Goal: Task Accomplishment & Management: Manage account settings

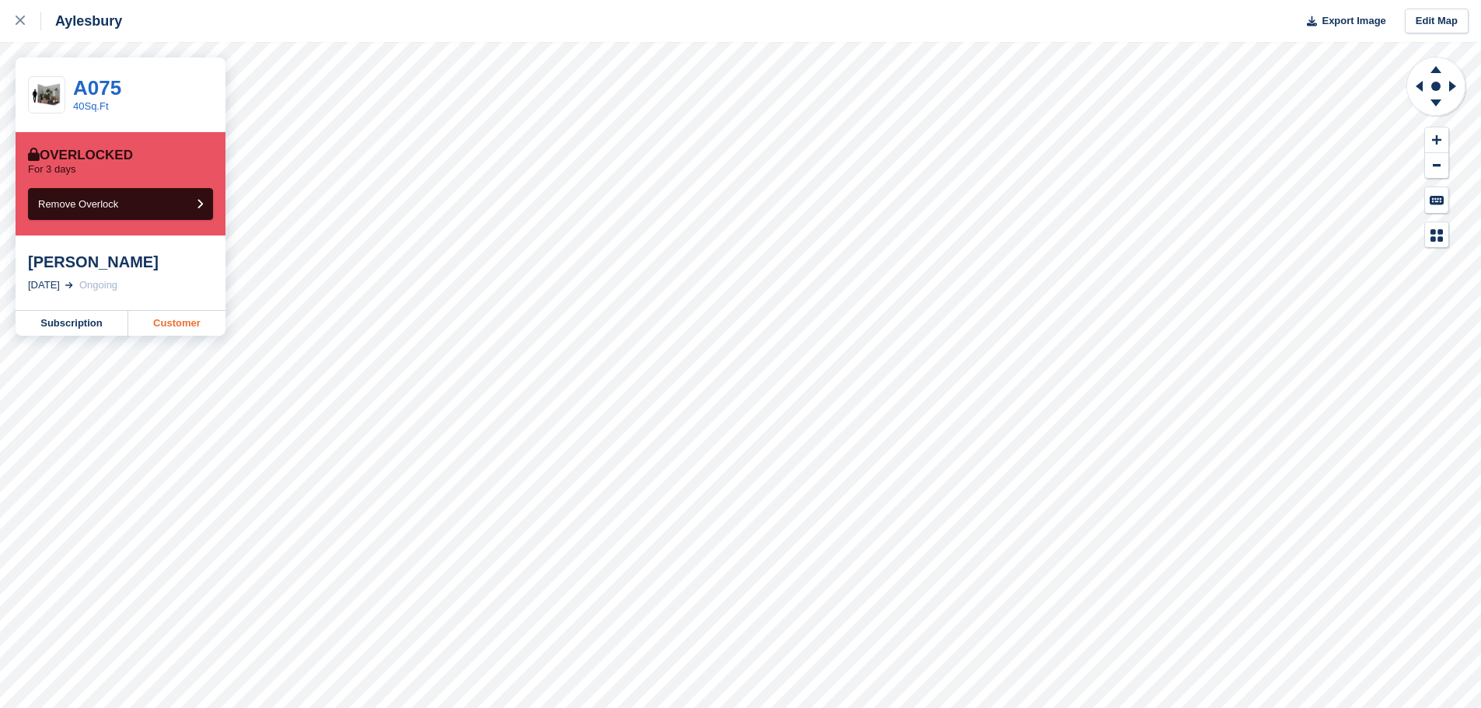
click at [176, 320] on link "Customer" at bounding box center [176, 323] width 97 height 25
click at [189, 320] on link "Customer" at bounding box center [176, 323] width 97 height 25
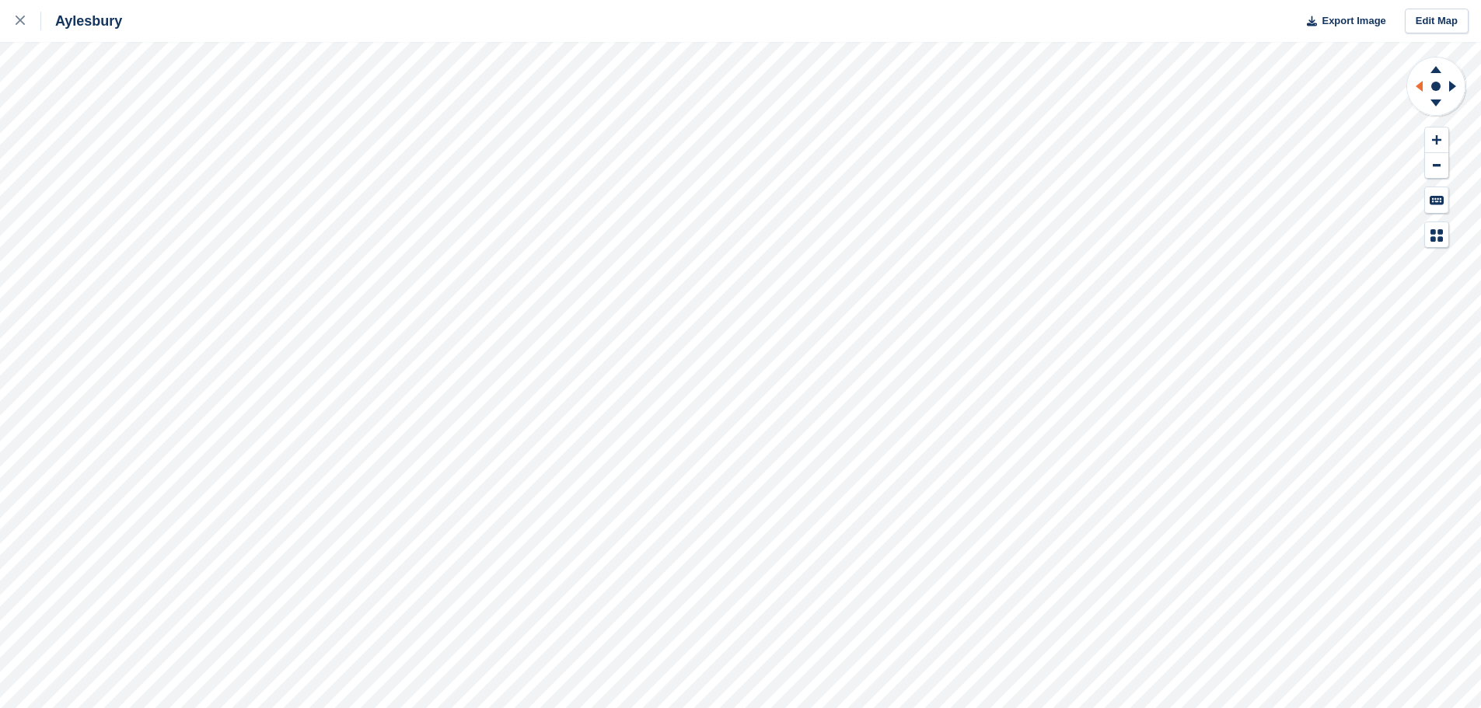
click at [1418, 84] on icon at bounding box center [1418, 86] width 7 height 11
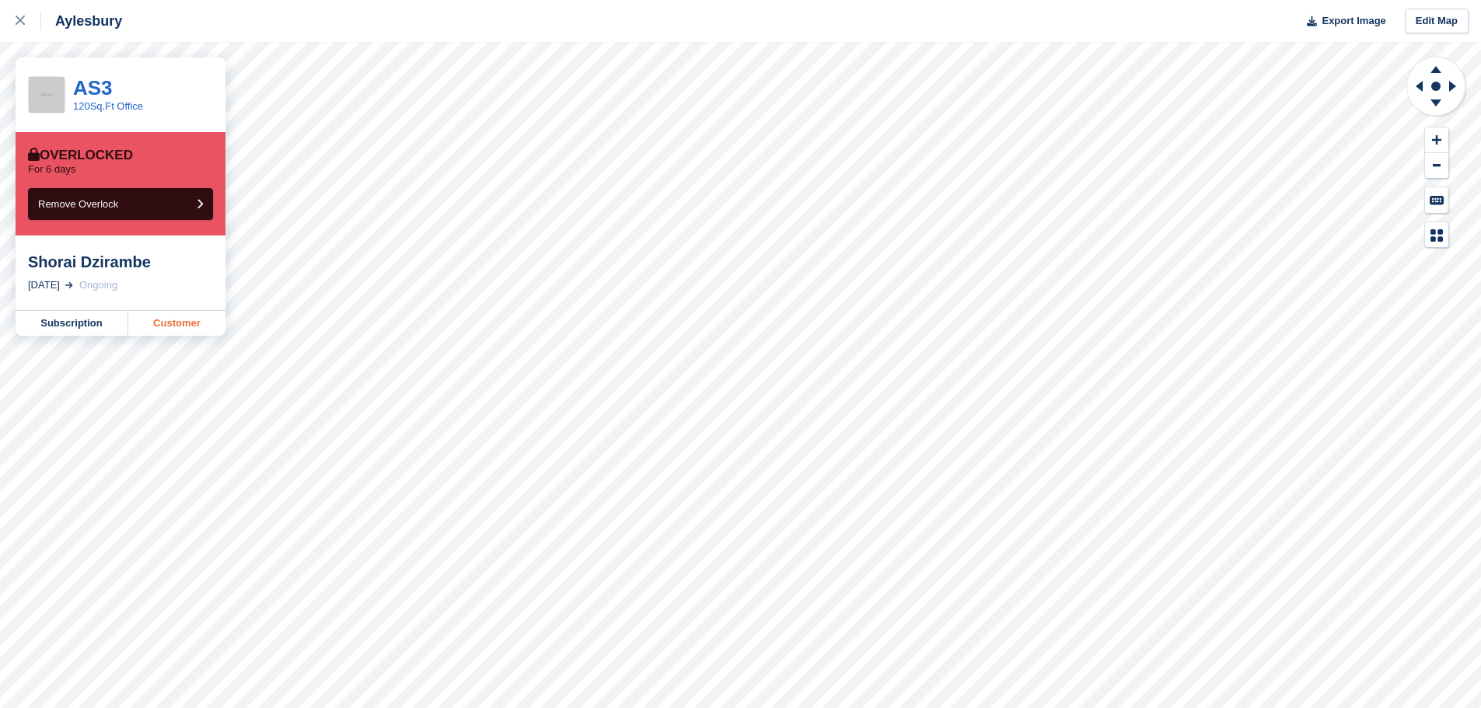
click at [149, 321] on link "Customer" at bounding box center [176, 323] width 97 height 25
click at [159, 326] on link "Customer" at bounding box center [176, 323] width 97 height 25
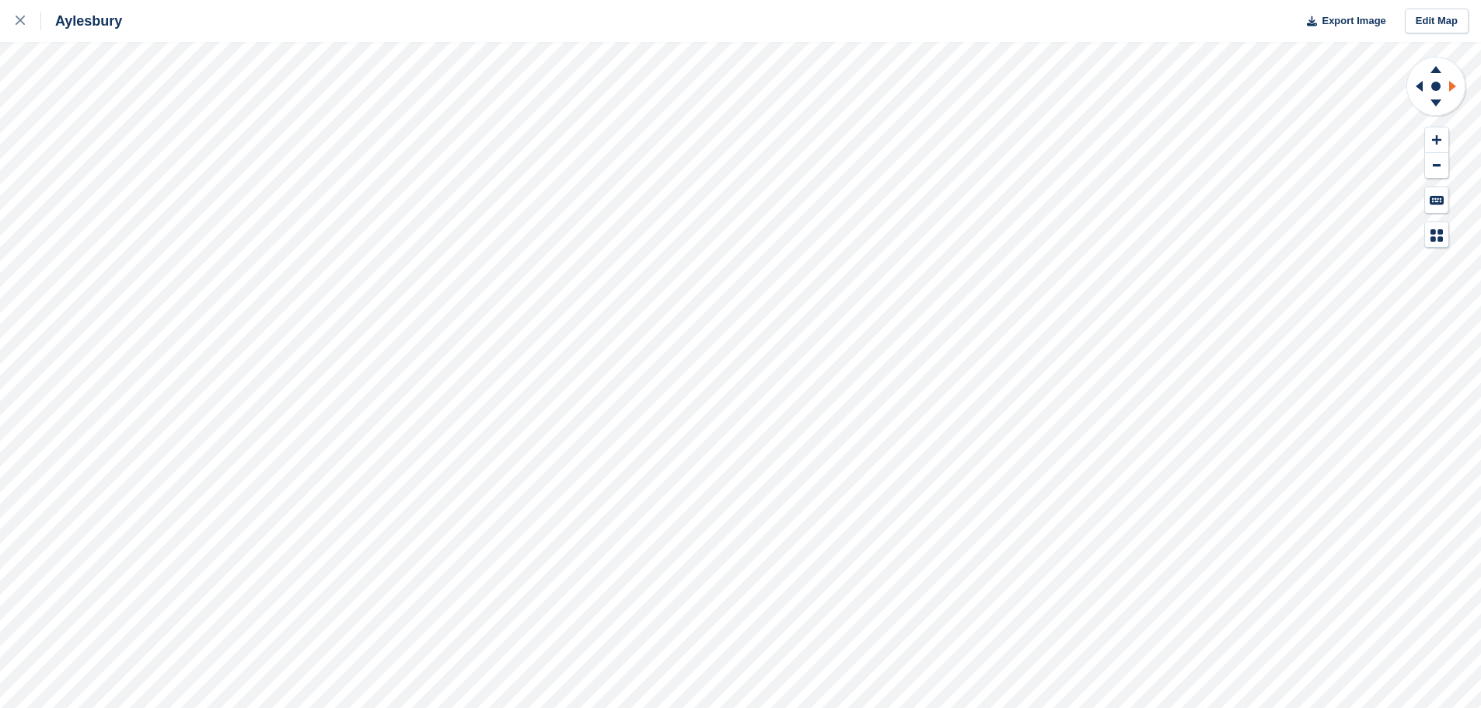
click at [1454, 85] on icon at bounding box center [1452, 86] width 7 height 11
click at [1425, 83] on icon at bounding box center [1416, 86] width 19 height 40
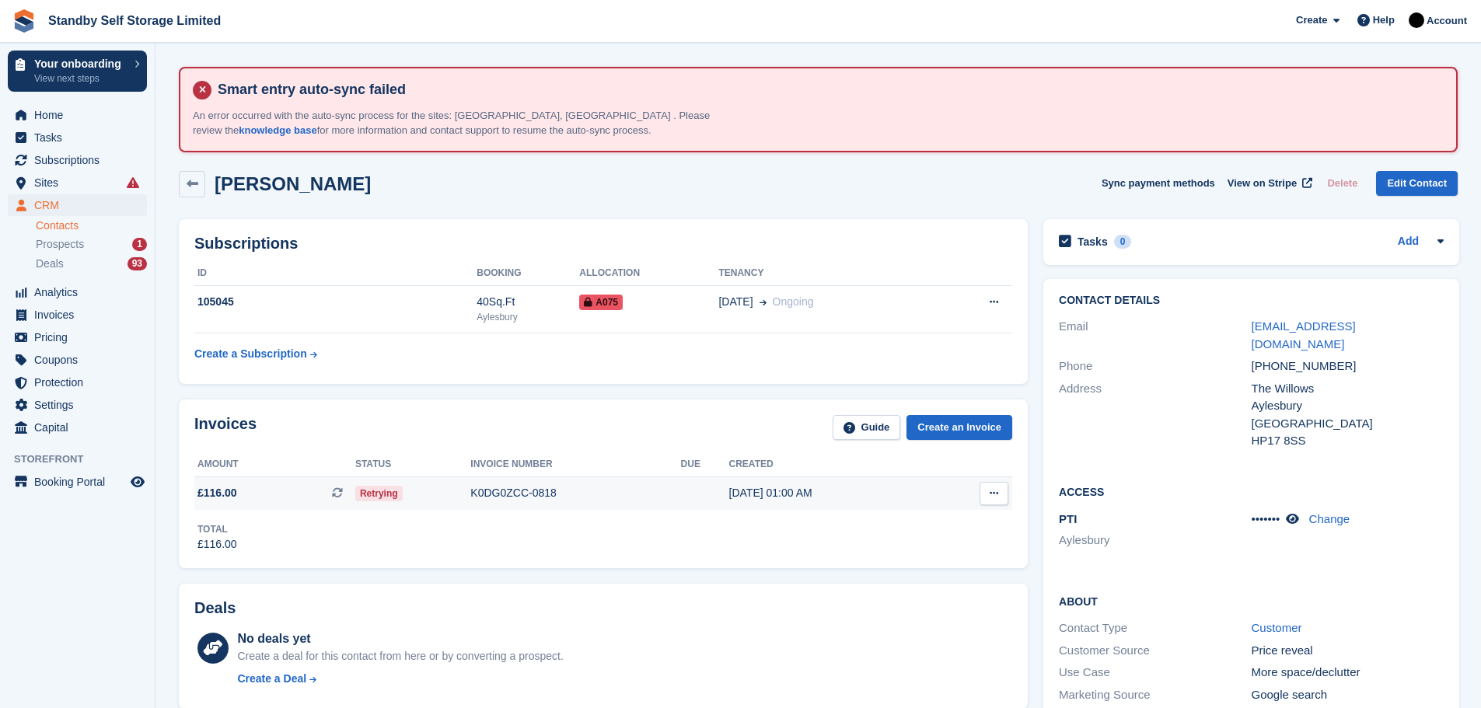
click at [502, 494] on div "K0DG0ZCC-0818" at bounding box center [575, 493] width 210 height 16
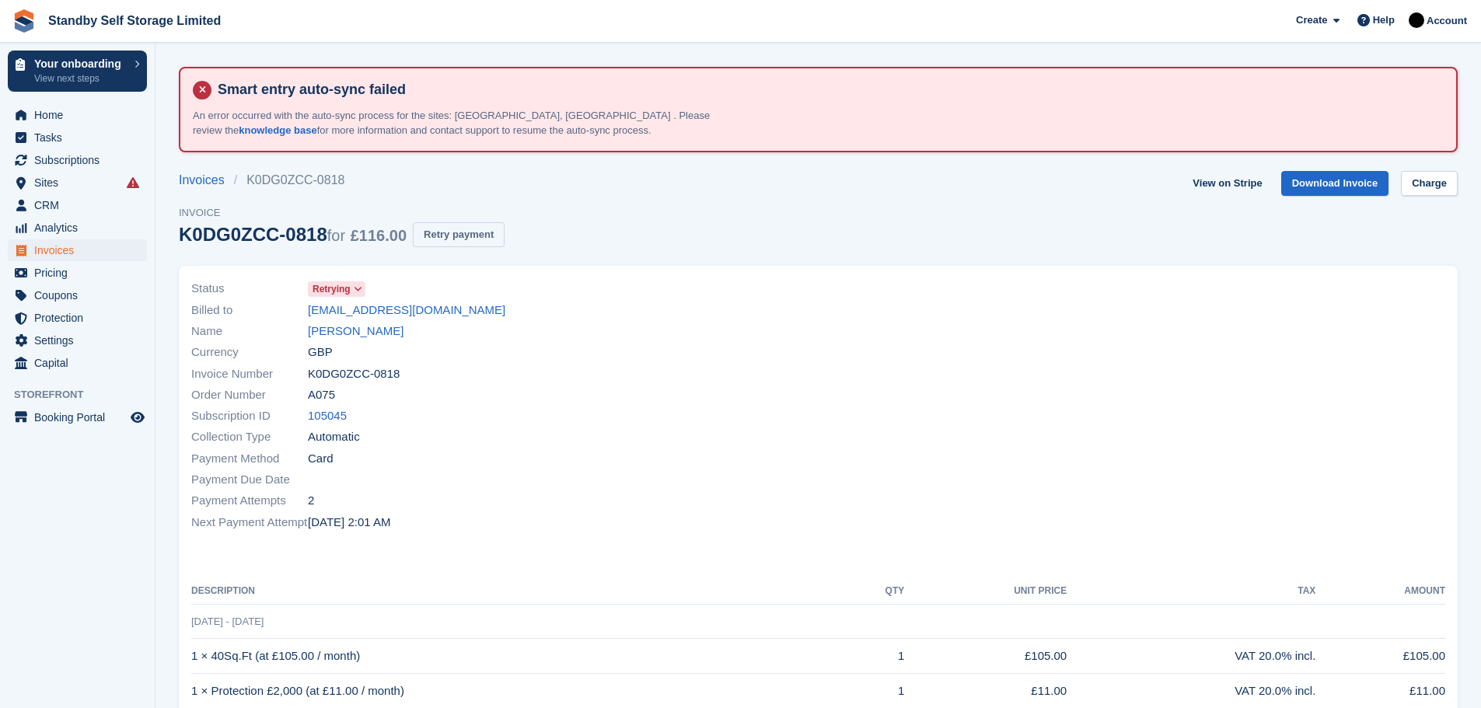
click at [459, 236] on button "Retry payment" at bounding box center [459, 235] width 92 height 26
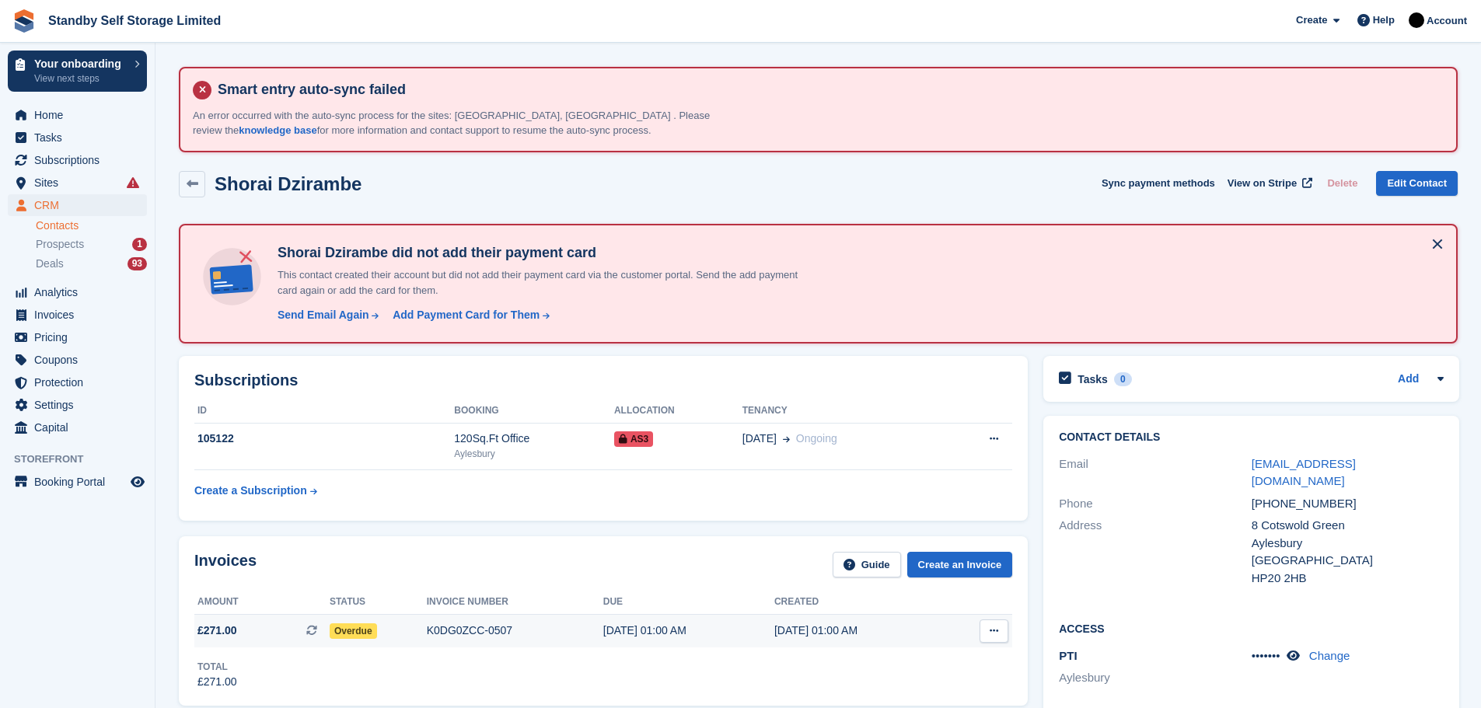
click at [469, 633] on div "K0DG0ZCC-0507" at bounding box center [515, 631] width 176 height 16
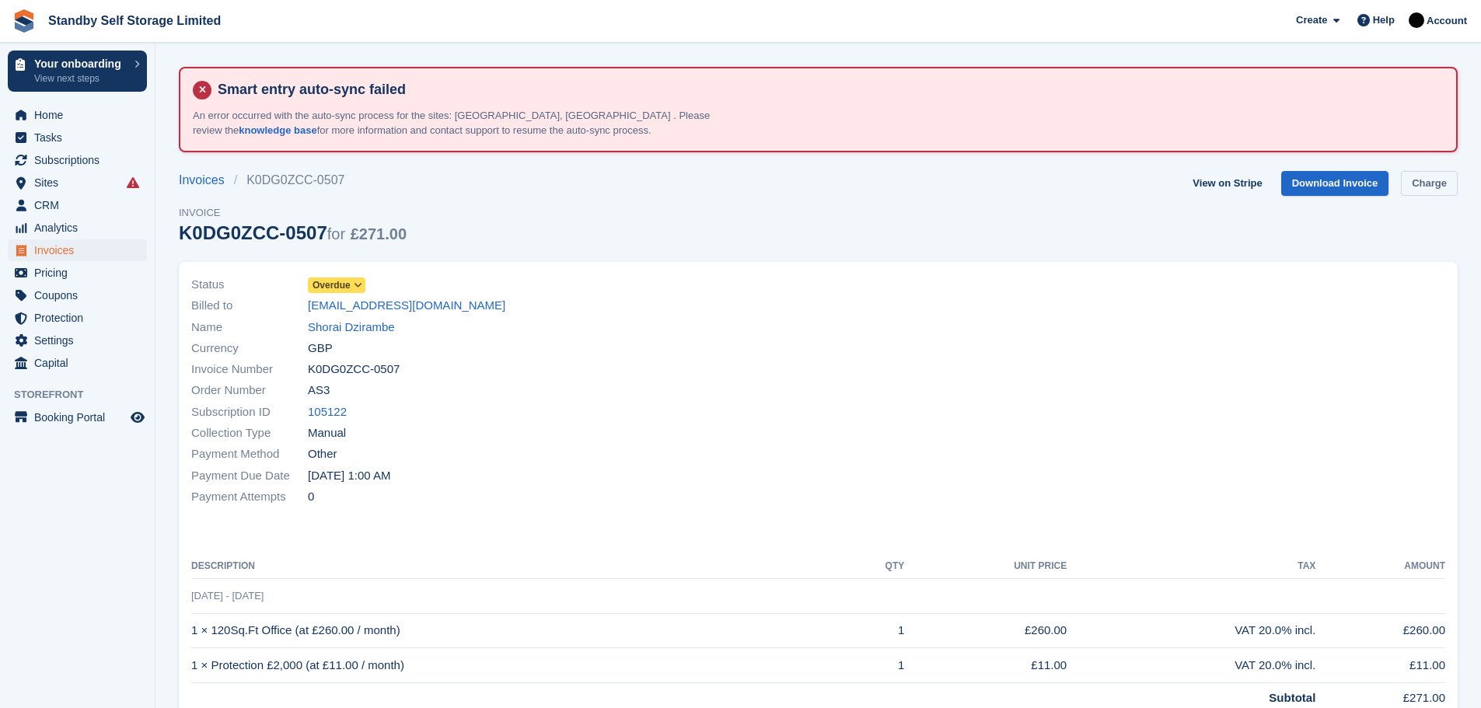
click at [1436, 181] on link "Charge" at bounding box center [1429, 184] width 57 height 26
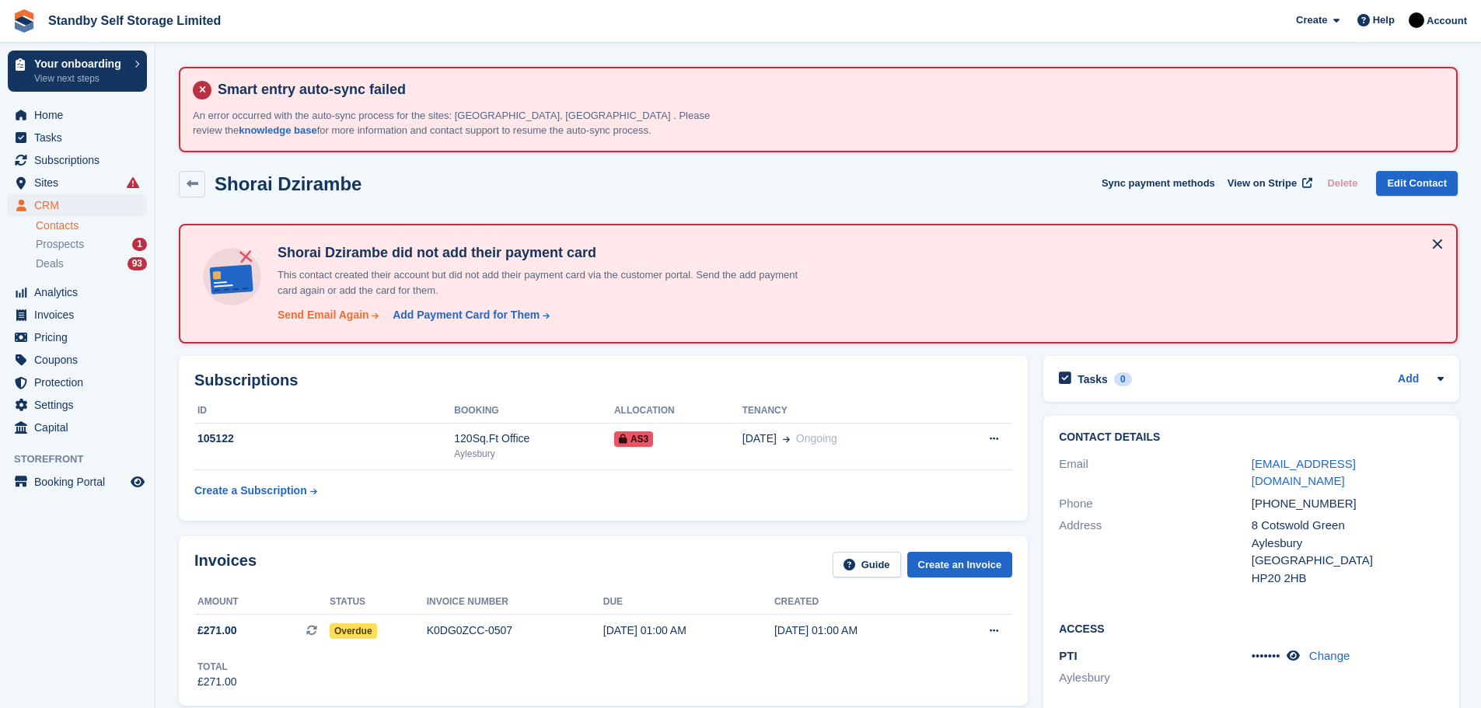
click at [305, 312] on div "Send Email Again" at bounding box center [323, 315] width 92 height 16
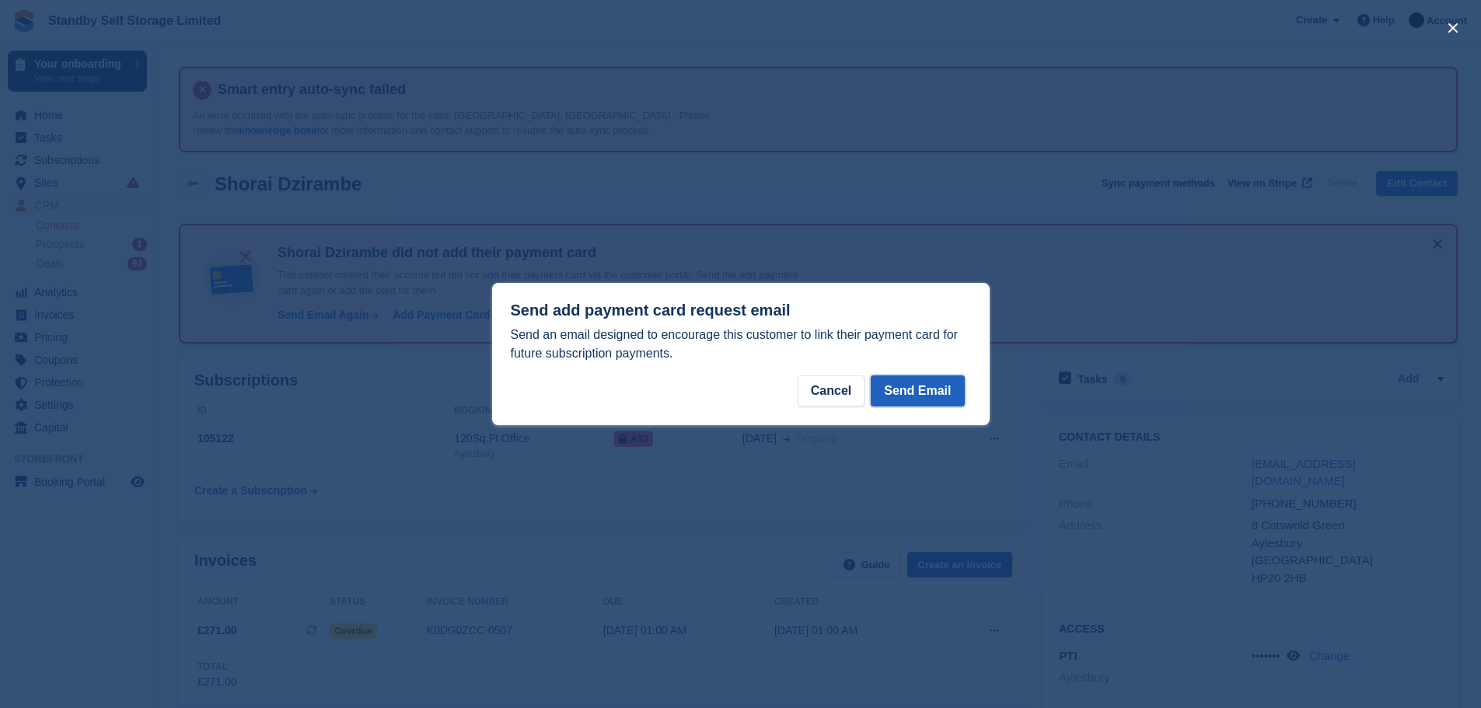
click at [917, 392] on button "Send Email" at bounding box center [917, 390] width 93 height 31
